Goal: Information Seeking & Learning: Learn about a topic

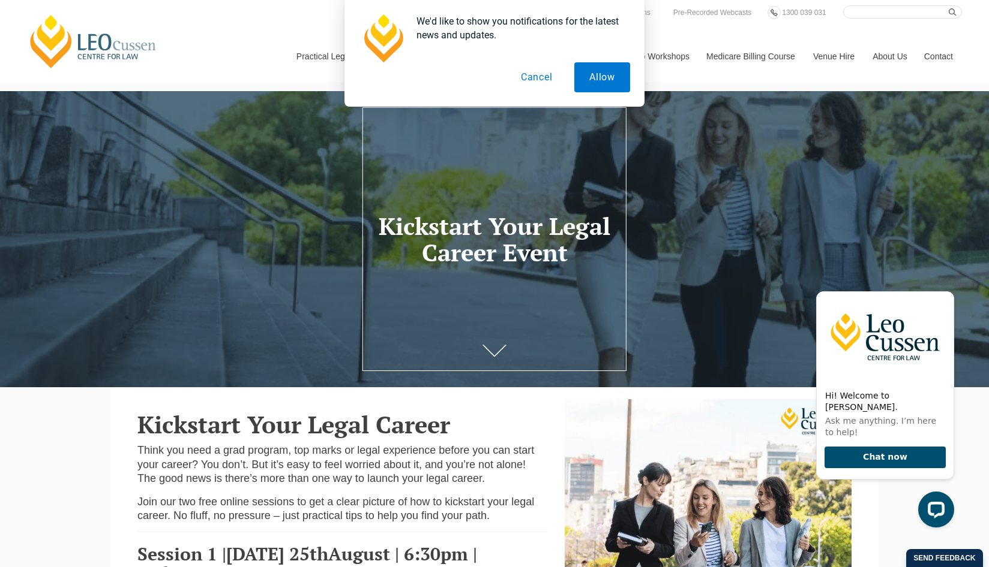
click at [532, 78] on button "Cancel" at bounding box center [537, 77] width 62 height 30
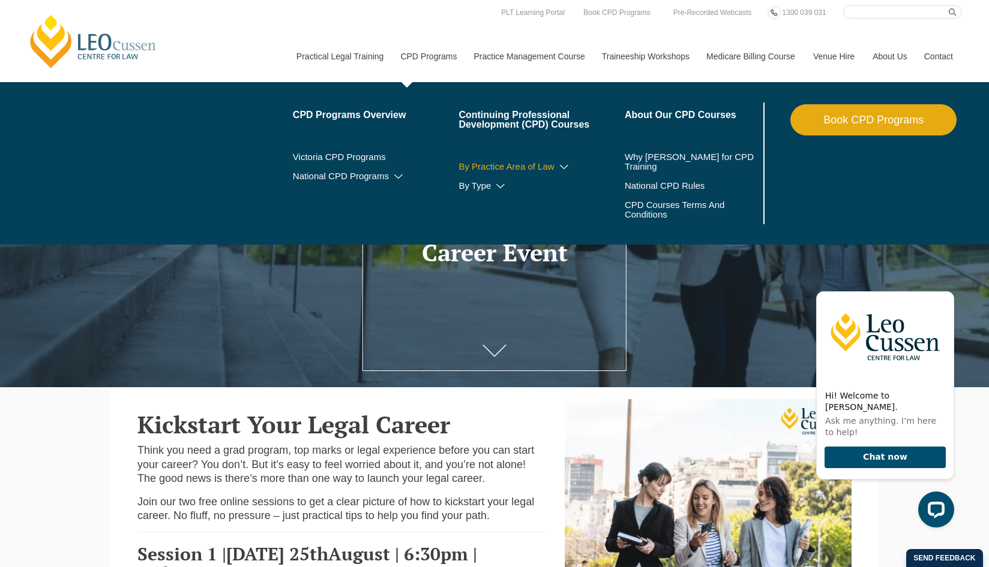
click at [540, 166] on link "By Practice Area of Law" at bounding box center [541, 167] width 166 height 10
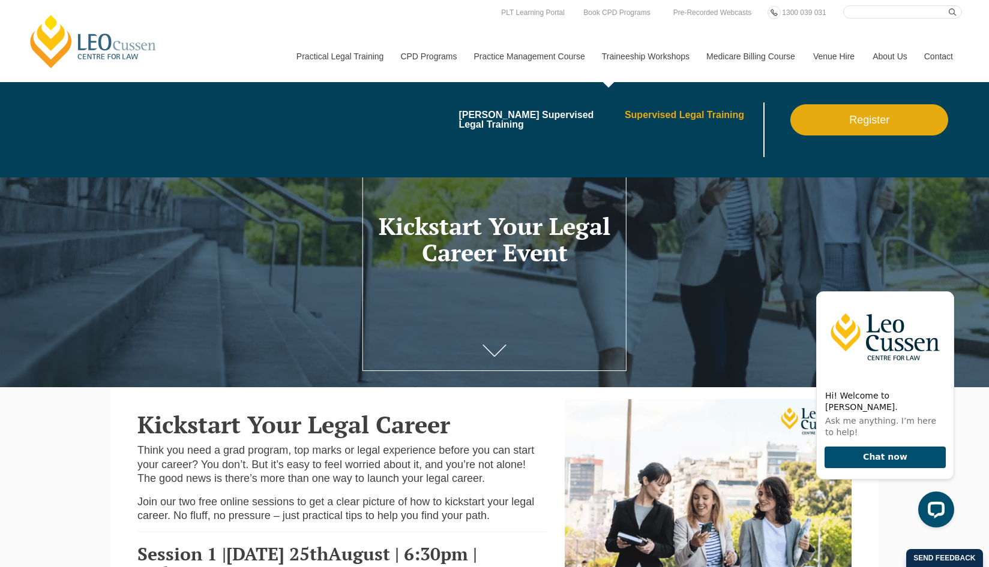
click at [686, 120] on link "Supervised Legal Training" at bounding box center [692, 115] width 136 height 10
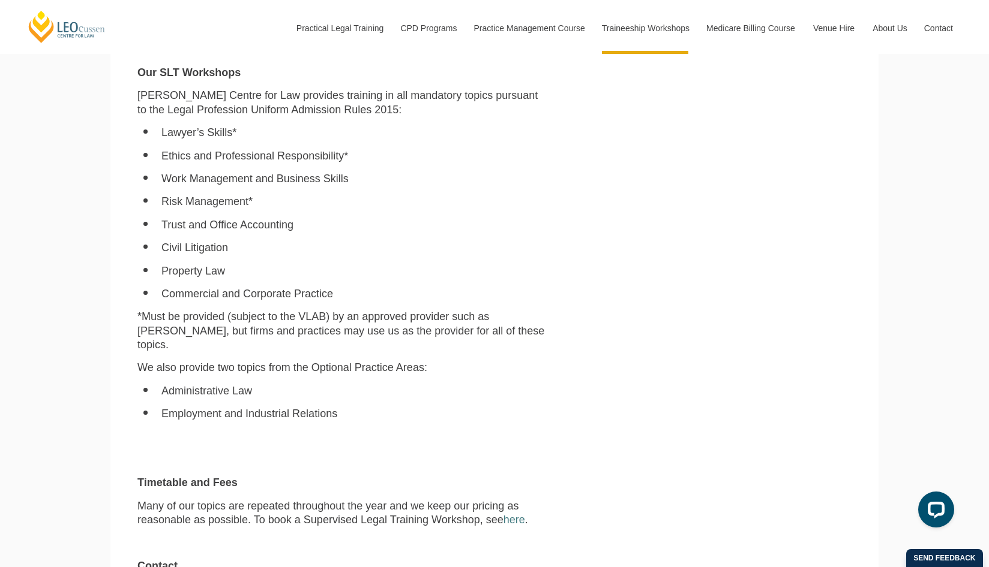
scroll to position [912, 0]
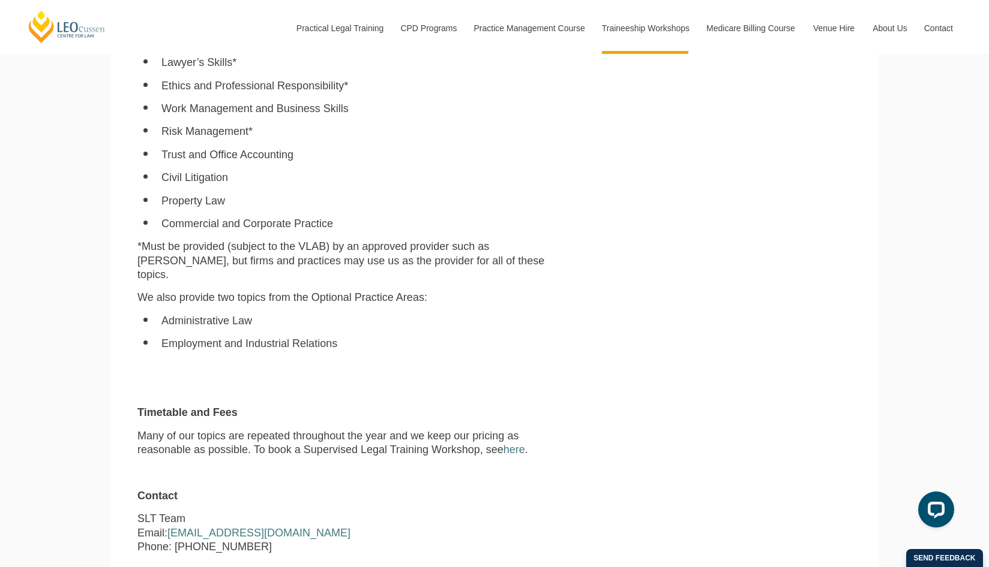
click at [438, 264] on p "*Must be provided (subject to the VLAB) by an approved provider such as Leo Cus…" at bounding box center [341, 261] width 409 height 42
click at [173, 291] on p "We also provide two topics from the Optional Practice Areas:" at bounding box center [341, 298] width 409 height 14
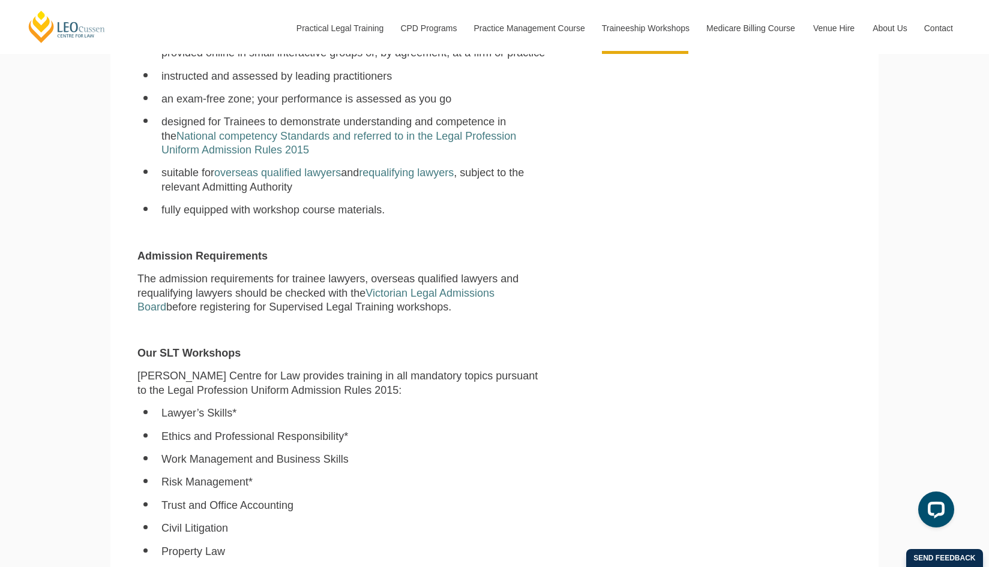
scroll to position [351, 0]
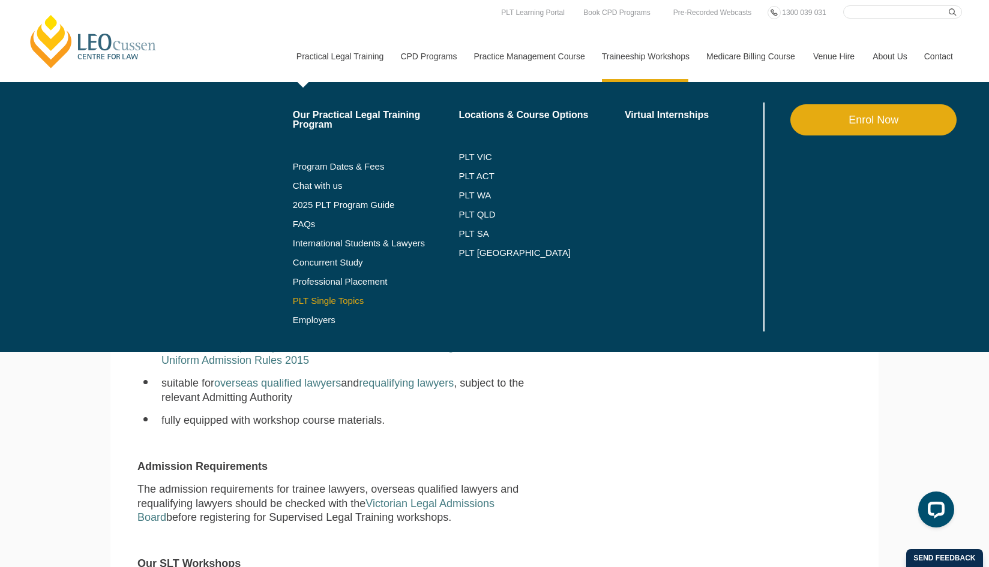
click at [338, 302] on link "PLT Single Topics" at bounding box center [376, 301] width 166 height 10
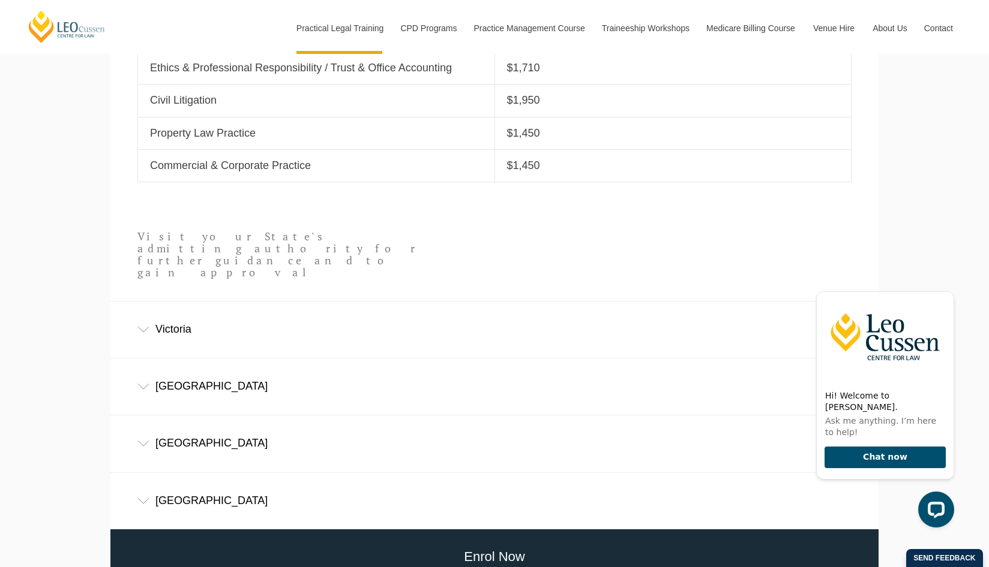
scroll to position [772, 0]
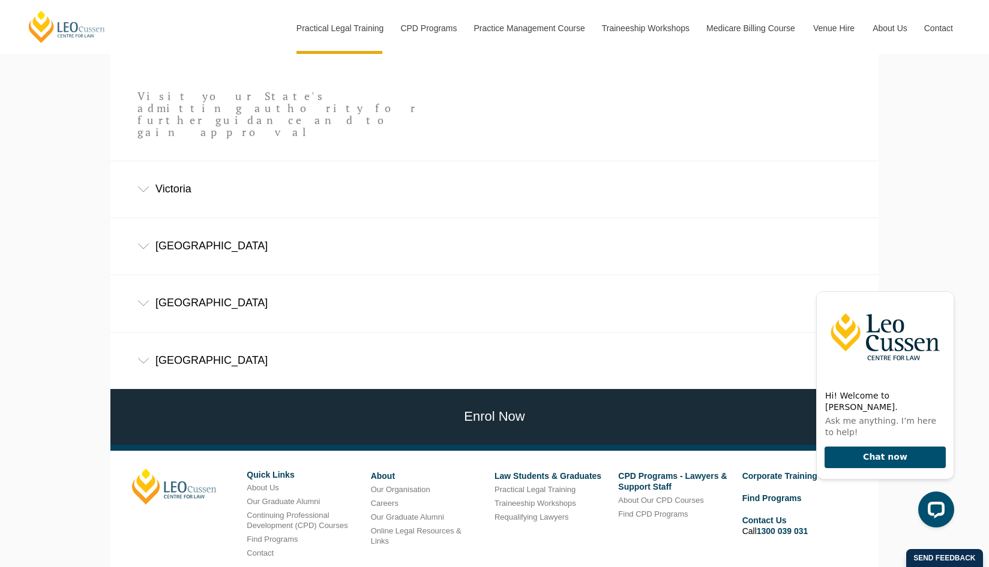
click at [150, 282] on div "Western Australia" at bounding box center [494, 303] width 768 height 56
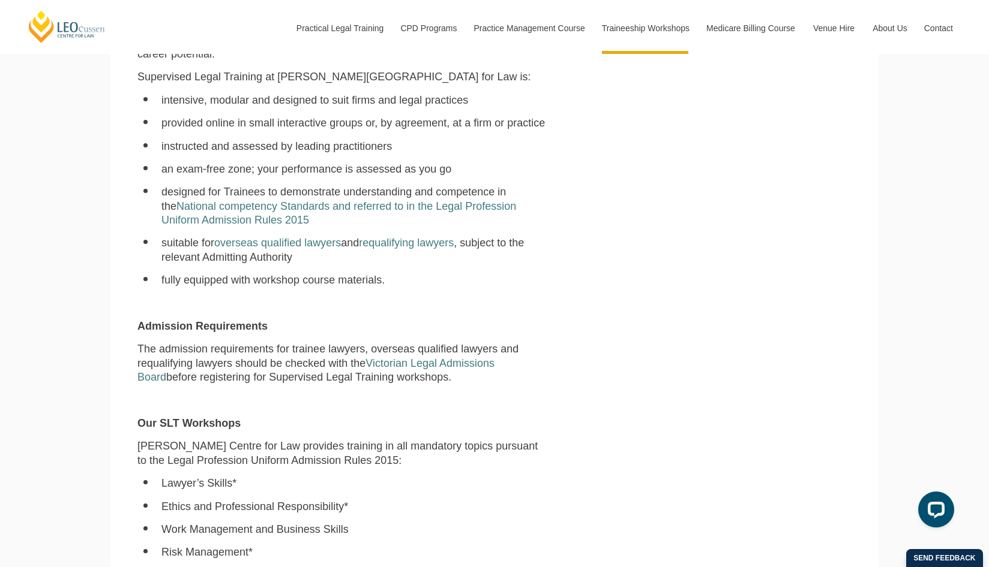
scroll to position [140, 0]
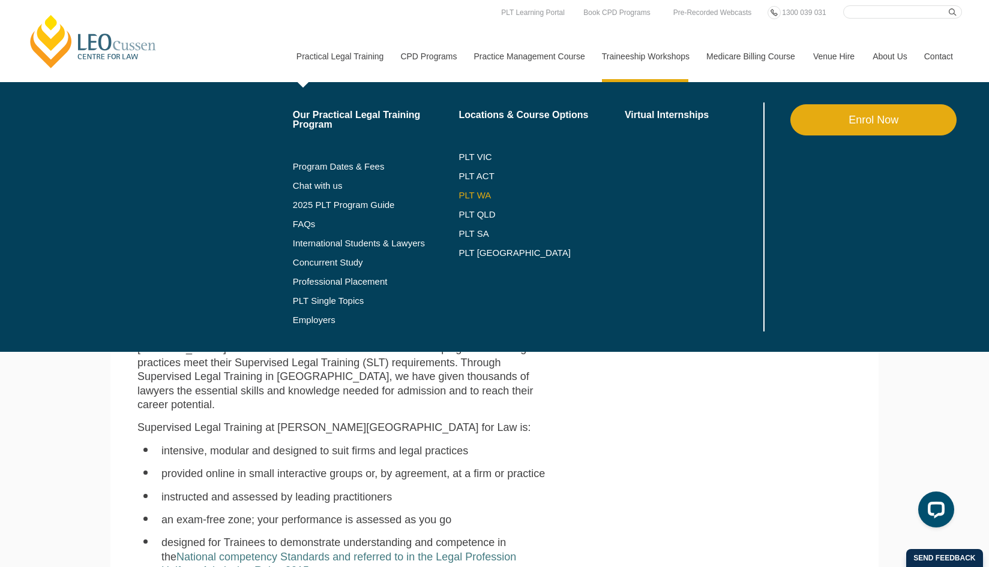
click at [478, 200] on link "PLT WA" at bounding box center [526, 196] width 136 height 10
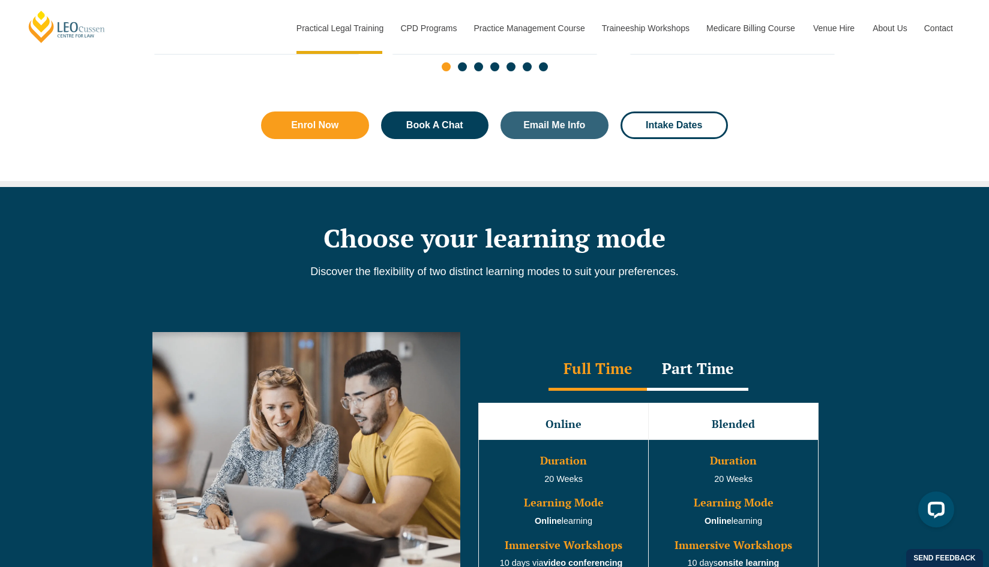
scroll to position [983, 0]
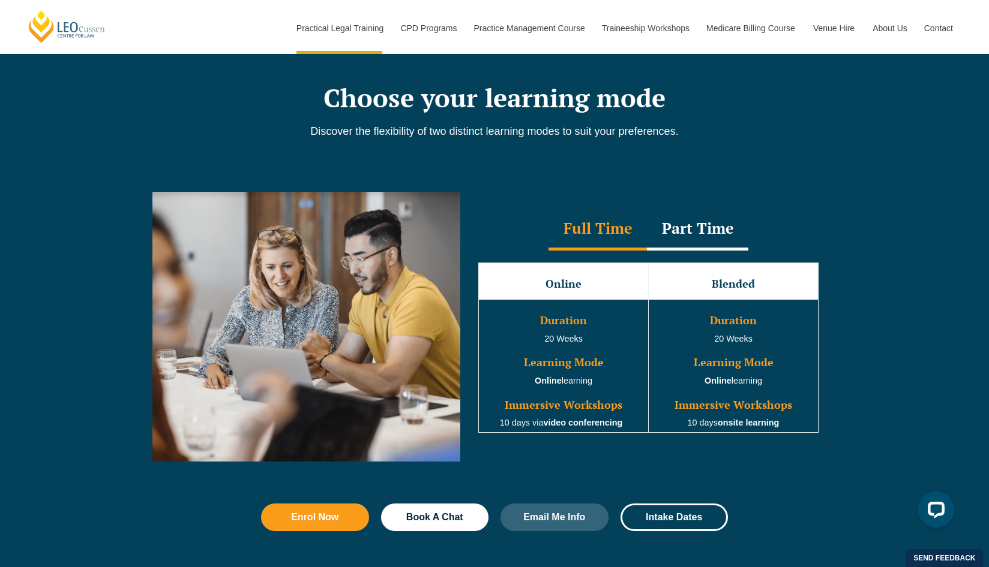
click at [576, 369] on h3 "Learning Mode" at bounding box center [563, 363] width 167 height 12
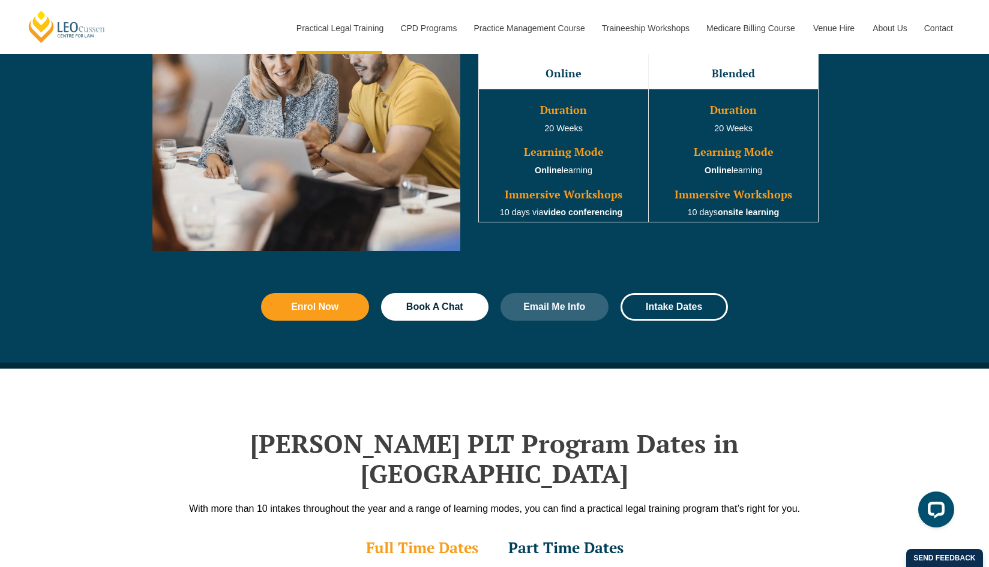
scroll to position [1263, 0]
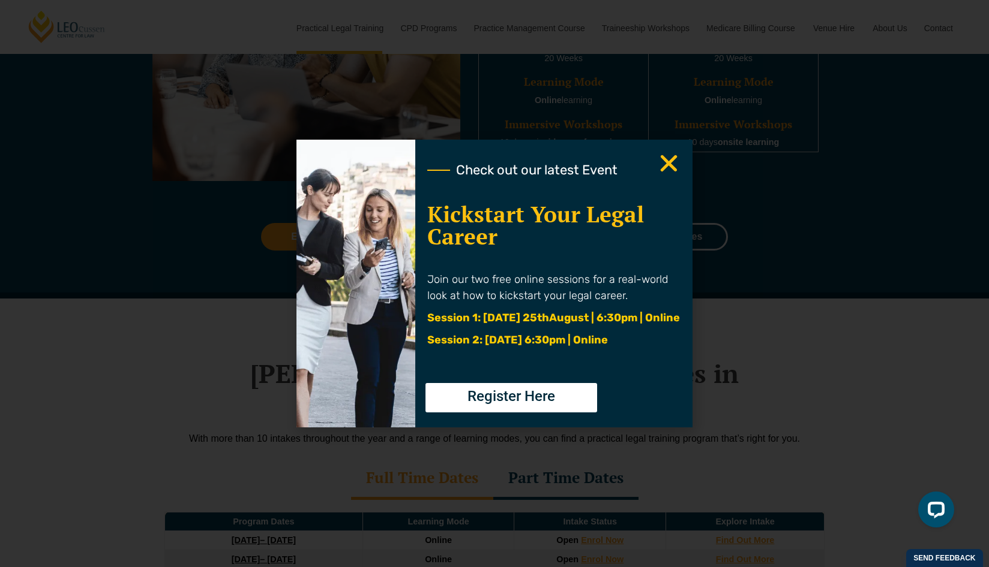
click at [671, 166] on use "Close" at bounding box center [668, 163] width 17 height 17
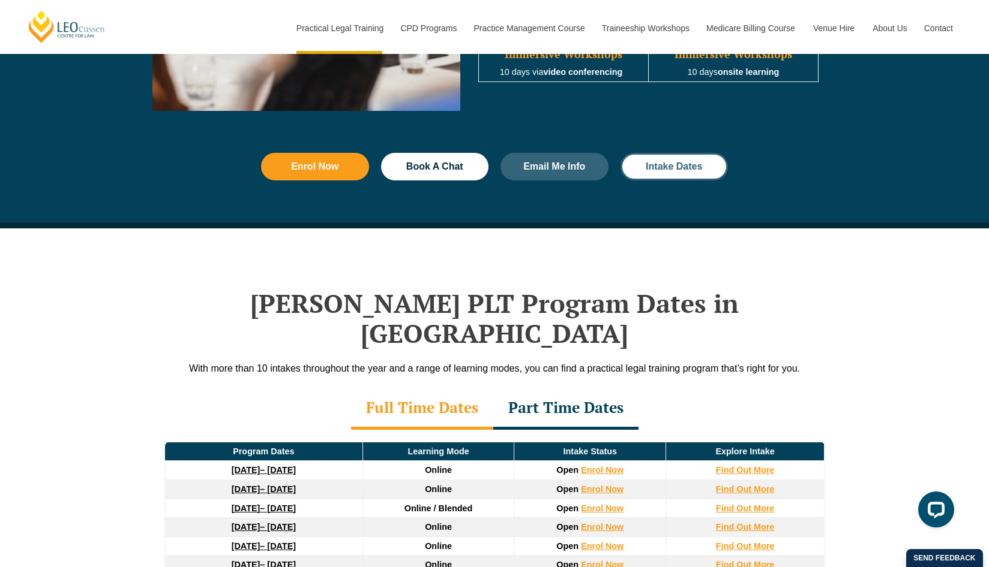
scroll to position [1474, 0]
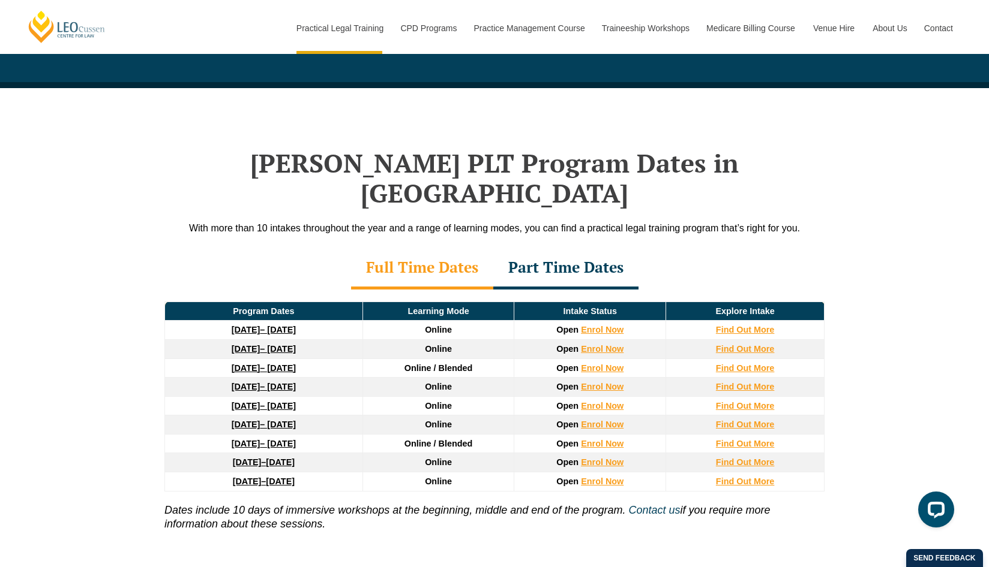
click at [587, 248] on div "Part Time Dates" at bounding box center [565, 269] width 145 height 42
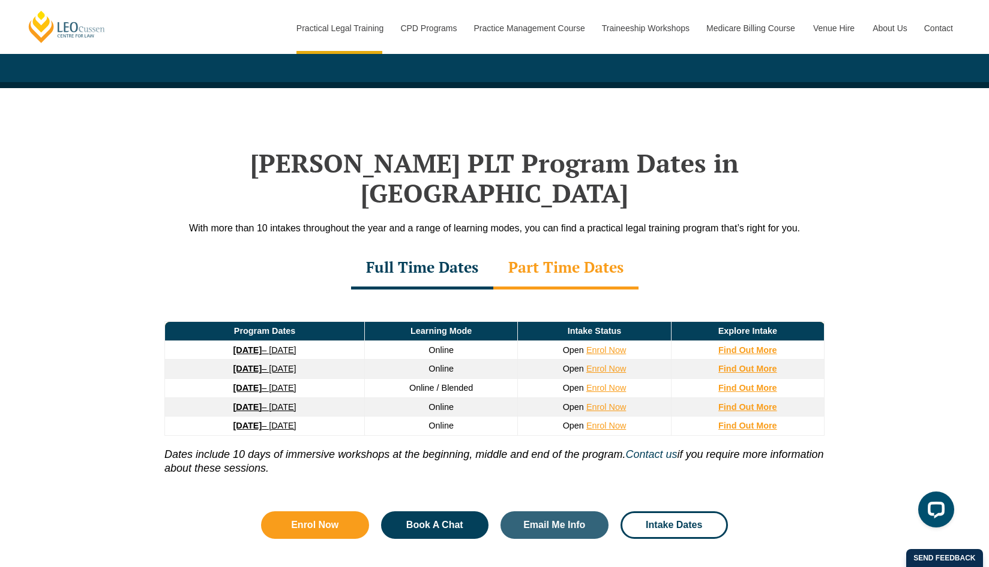
click at [422, 248] on div "Full Time Dates" at bounding box center [422, 269] width 142 height 42
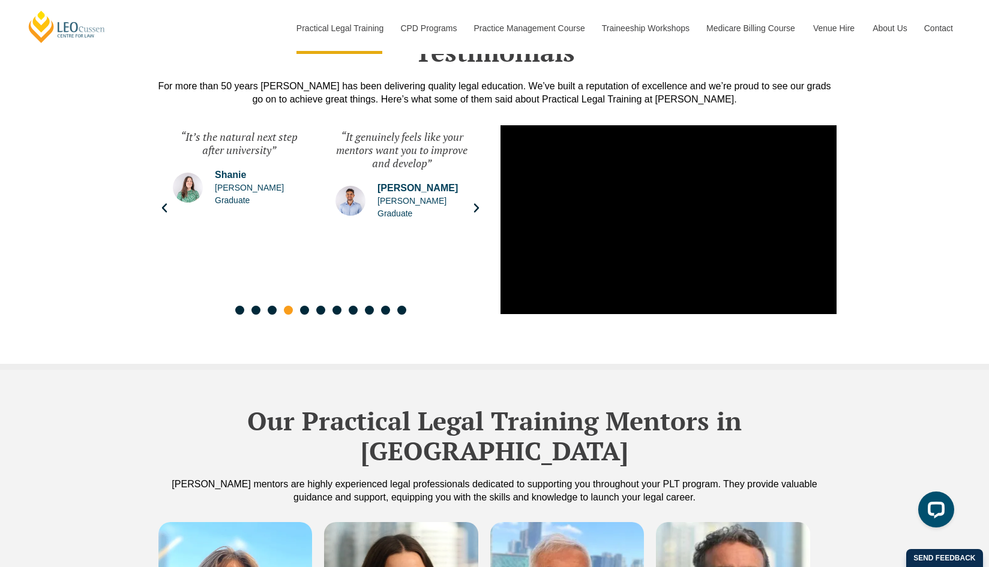
scroll to position [2597, 0]
